Goal: Transaction & Acquisition: Obtain resource

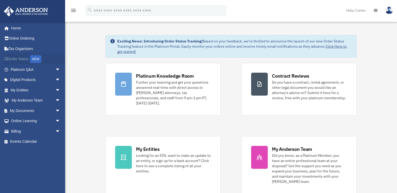
click at [21, 58] on link "Order Status NEW" at bounding box center [36, 59] width 65 height 11
click at [25, 89] on link "My Entities arrow_drop_down" at bounding box center [36, 90] width 65 height 10
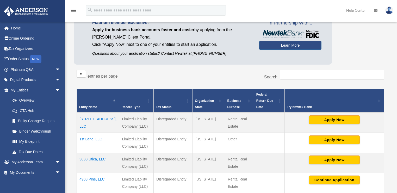
scroll to position [104, 0]
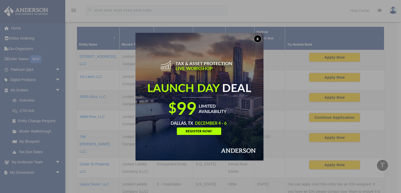
click at [256, 38] on button "x" at bounding box center [257, 39] width 8 height 8
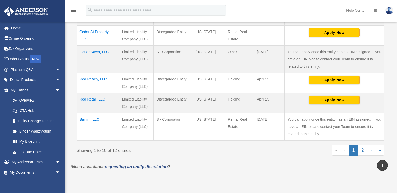
scroll to position [250, 0]
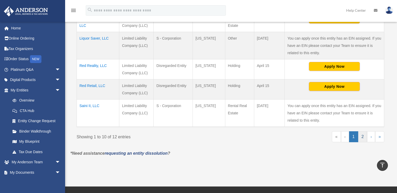
click at [361, 131] on link "2" at bounding box center [363, 136] width 9 height 11
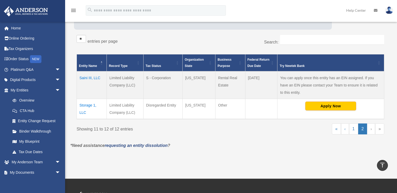
scroll to position [76, 0]
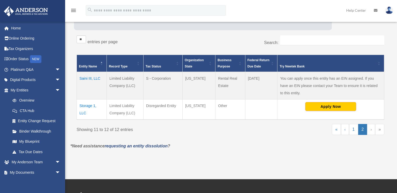
click at [97, 105] on td "Storage 1, LLC" at bounding box center [92, 109] width 30 height 20
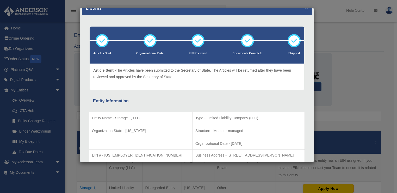
scroll to position [0, 0]
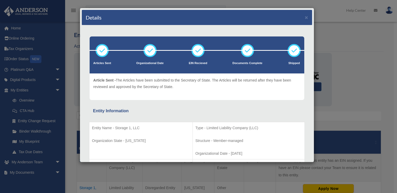
click at [350, 43] on div "Details × Articles Sent Organizational Date" at bounding box center [198, 96] width 397 height 193
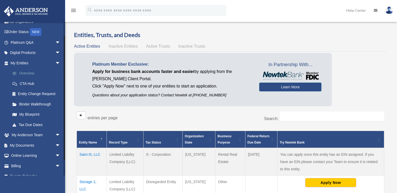
scroll to position [34, 0]
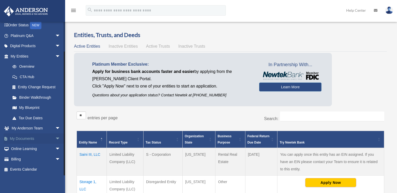
click at [27, 137] on link "My Documents arrow_drop_down" at bounding box center [36, 139] width 65 height 10
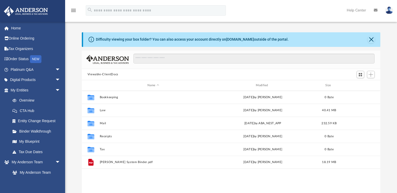
scroll to position [115, 296]
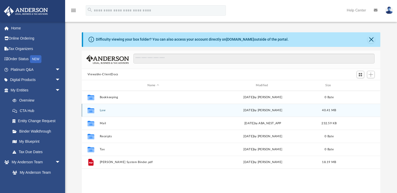
click at [92, 110] on icon "grid" at bounding box center [90, 110] width 7 height 5
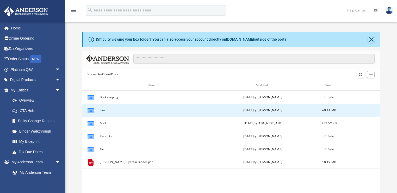
click at [103, 111] on button "Law" at bounding box center [153, 110] width 107 height 3
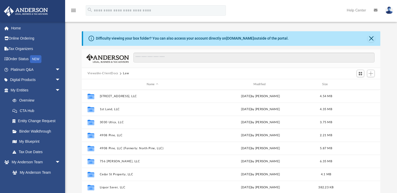
scroll to position [0, 0]
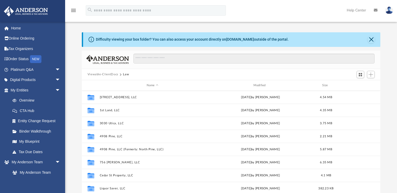
click at [123, 74] on button "Law" at bounding box center [126, 74] width 6 height 5
click at [111, 74] on button "Viewable-ClientDocs" at bounding box center [103, 74] width 31 height 5
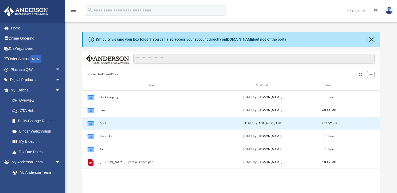
click at [101, 122] on button "Mail" at bounding box center [153, 123] width 107 height 3
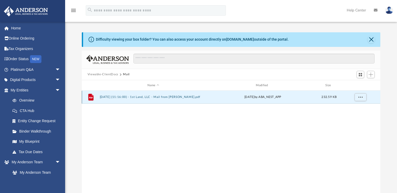
click at [162, 96] on button "2025.04.18 (11:16:00) - 1st Land, LLC - Mail from Paul D. Pate.pdf" at bounding box center [153, 97] width 107 height 3
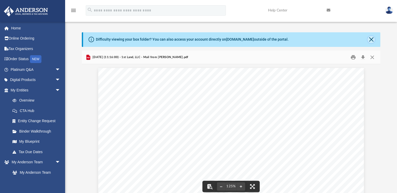
click at [371, 38] on button "Close" at bounding box center [371, 39] width 7 height 7
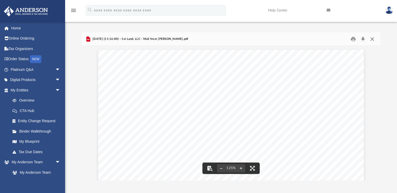
click at [372, 39] on button "Close" at bounding box center [372, 39] width 9 height 8
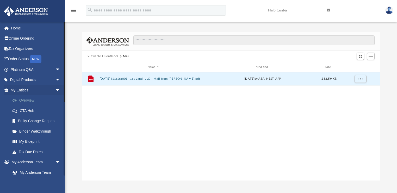
click at [29, 99] on link "Overview" at bounding box center [37, 100] width 61 height 10
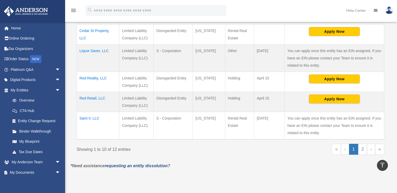
scroll to position [250, 0]
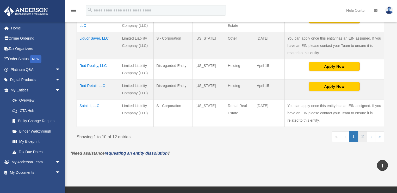
click at [363, 131] on link "2" at bounding box center [363, 136] width 9 height 11
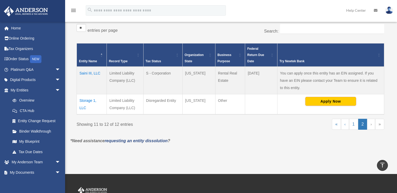
scroll to position [76, 0]
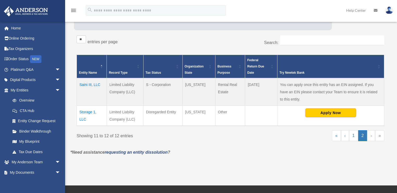
click at [88, 106] on td "Storage 1, LLC" at bounding box center [92, 116] width 30 height 20
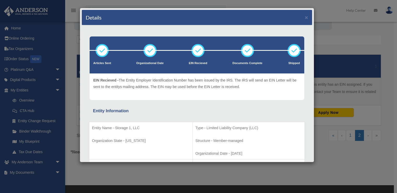
scroll to position [0, 0]
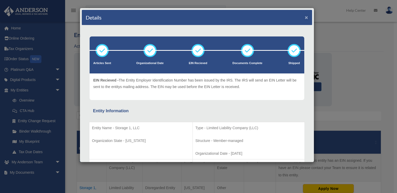
click at [305, 17] on button "×" at bounding box center [306, 17] width 3 height 5
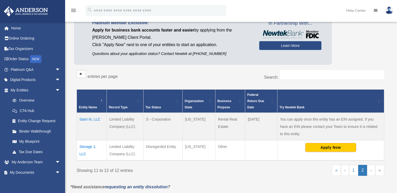
scroll to position [42, 0]
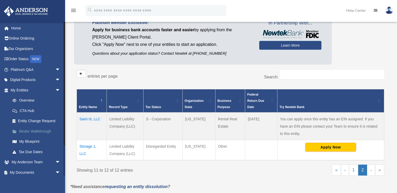
click at [31, 130] on link "Binder Walkthrough" at bounding box center [37, 131] width 61 height 10
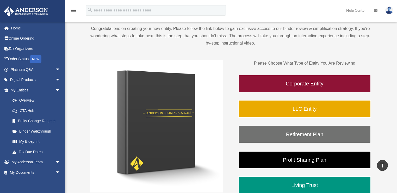
scroll to position [42, 0]
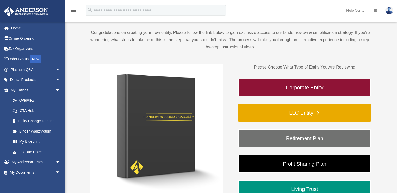
click at [305, 113] on link "LLC Entity" at bounding box center [304, 113] width 133 height 18
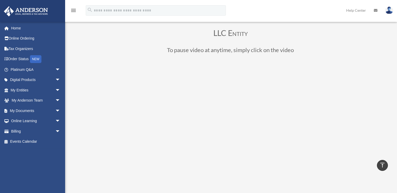
scroll to position [21, 0]
click at [27, 80] on link "Digital Products arrow_drop_down" at bounding box center [36, 80] width 65 height 10
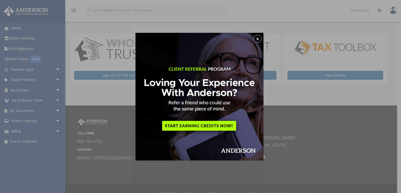
click at [261, 38] on button "x" at bounding box center [257, 39] width 8 height 8
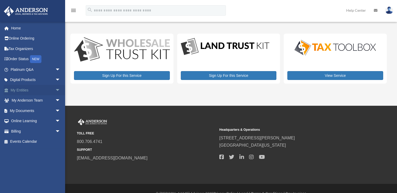
click at [19, 89] on link "My Entities arrow_drop_down" at bounding box center [36, 90] width 65 height 10
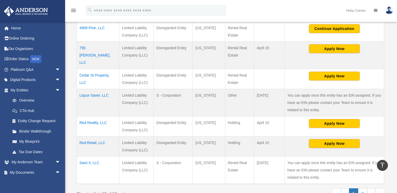
scroll to position [146, 0]
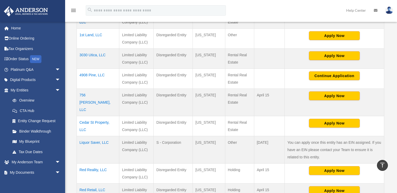
click at [89, 89] on td "756 [PERSON_NAME], LLC" at bounding box center [98, 102] width 43 height 27
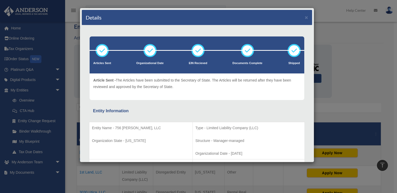
scroll to position [0, 0]
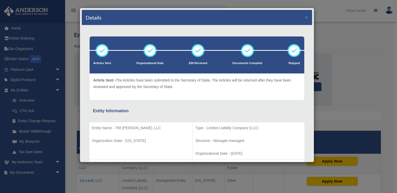
click at [323, 13] on div "Details × Articles Sent Organizational Date" at bounding box center [198, 96] width 397 height 193
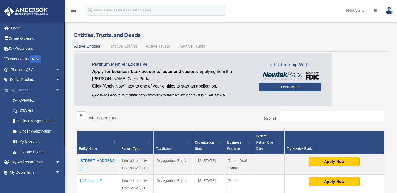
click at [23, 89] on link "My Entities arrow_drop_down" at bounding box center [36, 90] width 65 height 10
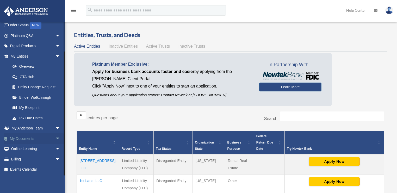
click at [26, 137] on link "My Documents arrow_drop_down" at bounding box center [36, 139] width 65 height 10
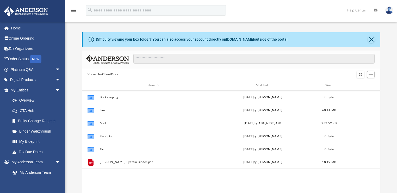
scroll to position [115, 296]
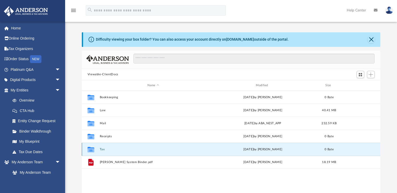
click at [103, 149] on button "Tax" at bounding box center [153, 149] width 107 height 3
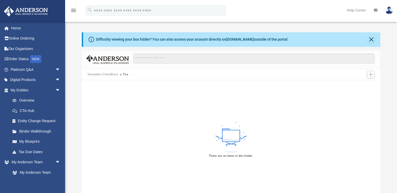
click at [103, 74] on button "Viewable-ClientDocs" at bounding box center [103, 74] width 31 height 5
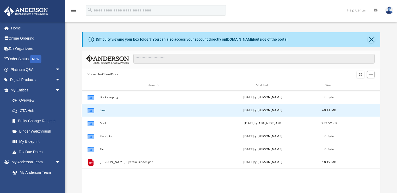
click at [104, 110] on button "Law" at bounding box center [153, 110] width 107 height 3
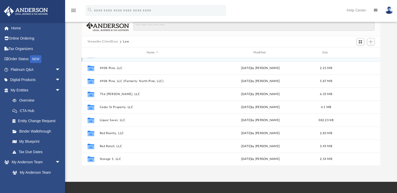
scroll to position [42, 0]
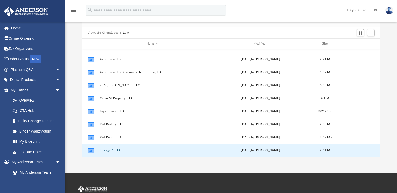
click at [107, 149] on button "Storage 1, LLC" at bounding box center [153, 150] width 106 height 3
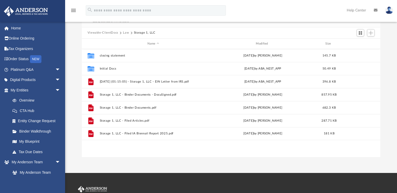
scroll to position [0, 0]
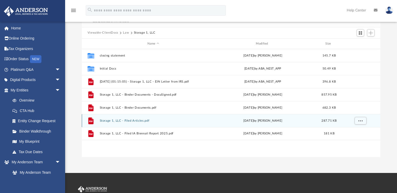
click at [142, 118] on div "File Storage 1, LLC - Filed Articles.pdf Thu Dec 19 2024 by Jasmine Grayson 287…" at bounding box center [231, 120] width 299 height 13
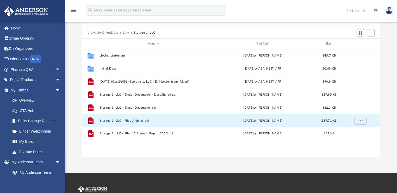
click at [130, 120] on button "Storage 1, LLC - Filed Articles.pdf" at bounding box center [153, 120] width 107 height 3
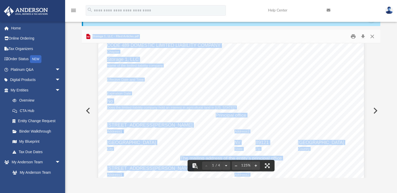
scroll to position [21, 0]
click at [87, 110] on button "Preview" at bounding box center [87, 111] width 11 height 15
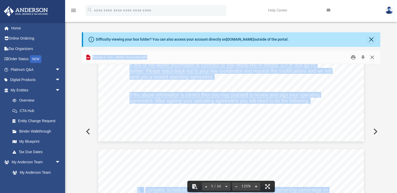
scroll to position [1247, 0]
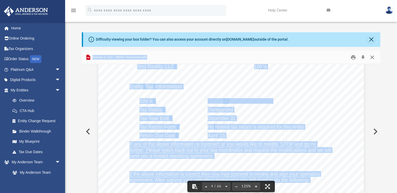
click at [373, 57] on button "Close" at bounding box center [372, 57] width 9 height 8
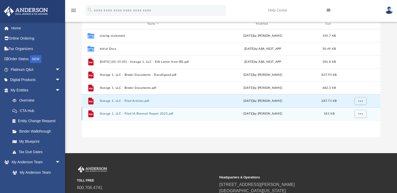
scroll to position [63, 0]
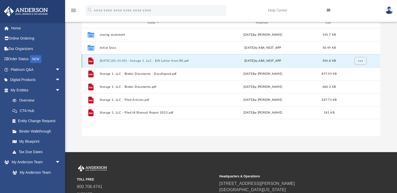
click at [163, 59] on button "2025.01.27 (01:15:05) - Storage 1, LLC - EIN Letter from IRS.pdf" at bounding box center [153, 60] width 107 height 3
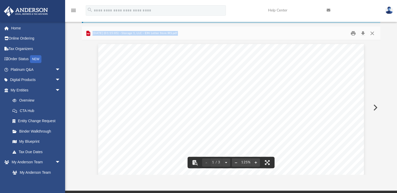
scroll to position [0, 0]
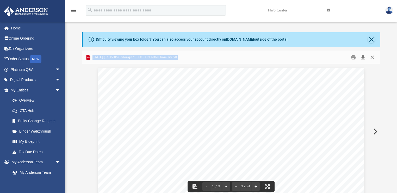
click at [363, 55] on button "Download" at bounding box center [363, 57] width 9 height 8
click at [373, 38] on button "Close" at bounding box center [371, 39] width 7 height 7
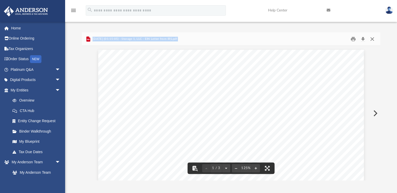
click at [372, 39] on button "Close" at bounding box center [372, 39] width 9 height 8
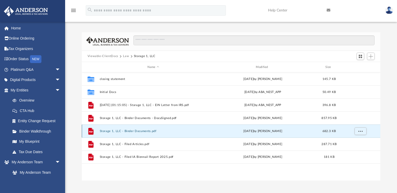
click at [130, 130] on button "Storage 1, LLC - Binder Documents.pdf" at bounding box center [153, 131] width 107 height 3
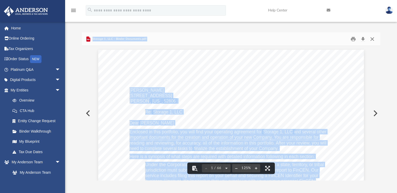
click at [373, 39] on button "Close" at bounding box center [372, 39] width 9 height 8
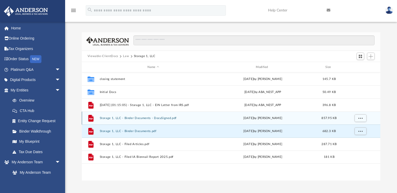
click at [130, 116] on div "File Storage 1, LLC - Binder Documents - DocuSigned.pdf Wed Dec 18 2024 by Sama…" at bounding box center [231, 118] width 299 height 13
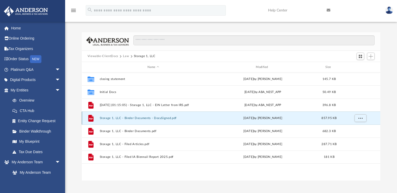
click at [105, 118] on button "Storage 1, LLC - Binder Documents - DocuSigned.pdf" at bounding box center [153, 118] width 107 height 3
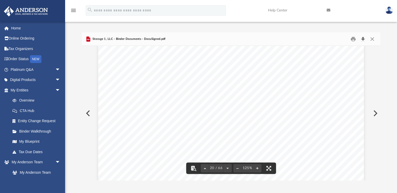
scroll to position [6800, 0]
click at [363, 37] on button "Download" at bounding box center [363, 39] width 9 height 8
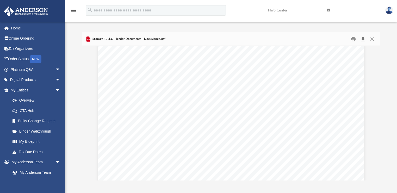
scroll to position [0, 0]
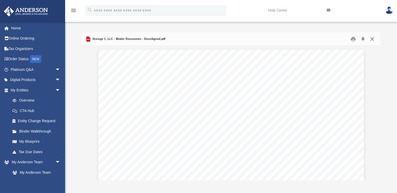
click at [372, 38] on button "Close" at bounding box center [372, 39] width 9 height 8
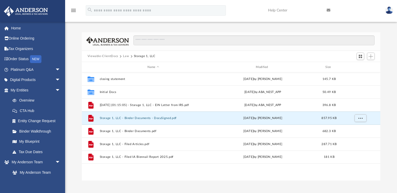
click at [105, 54] on button "Viewable-ClientDocs" at bounding box center [103, 56] width 31 height 5
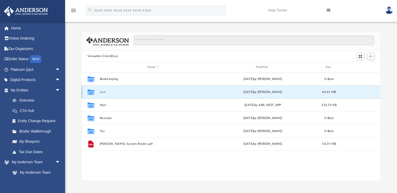
click at [104, 91] on button "Law" at bounding box center [153, 91] width 107 height 3
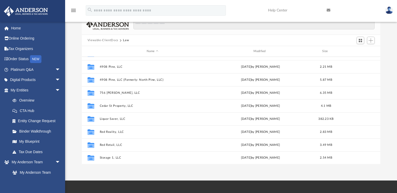
scroll to position [63, 0]
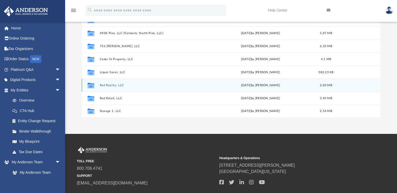
click at [108, 84] on button "Red Reality, LLC" at bounding box center [153, 85] width 106 height 3
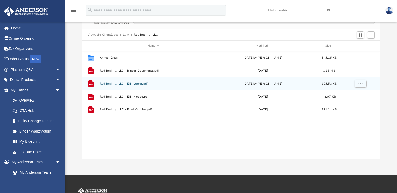
scroll to position [21, 0]
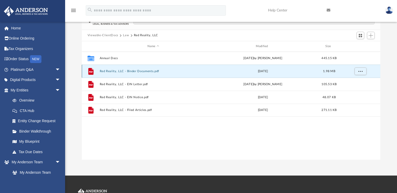
click at [131, 70] on button "Red Reality, LLC - Binder Documents.pdf" at bounding box center [153, 71] width 107 height 3
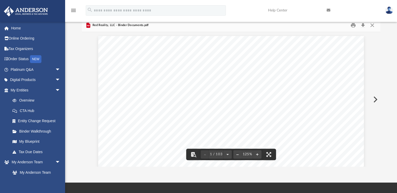
scroll to position [0, 0]
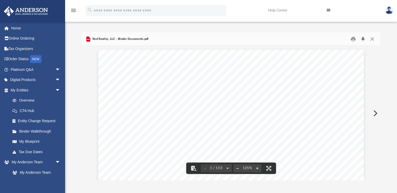
click at [363, 38] on button "Download" at bounding box center [363, 39] width 9 height 8
